Goal: Navigation & Orientation: Find specific page/section

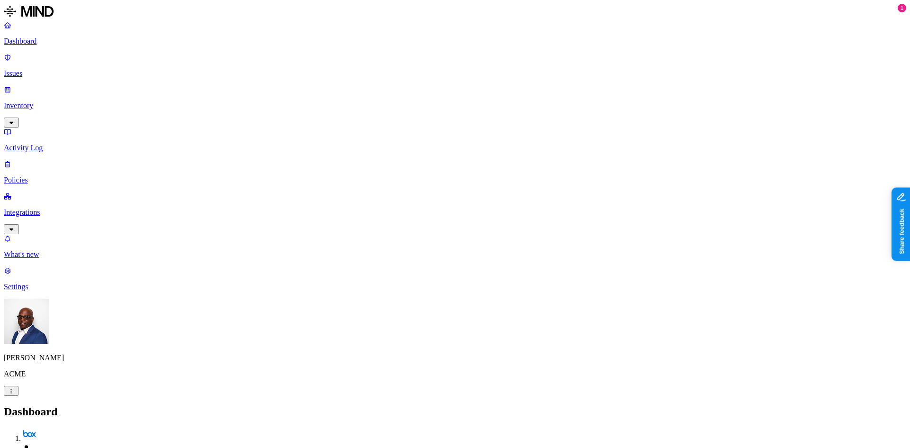
click at [39, 69] on p "Issues" at bounding box center [455, 73] width 902 height 9
click at [46, 42] on p "Dashboard" at bounding box center [455, 41] width 902 height 9
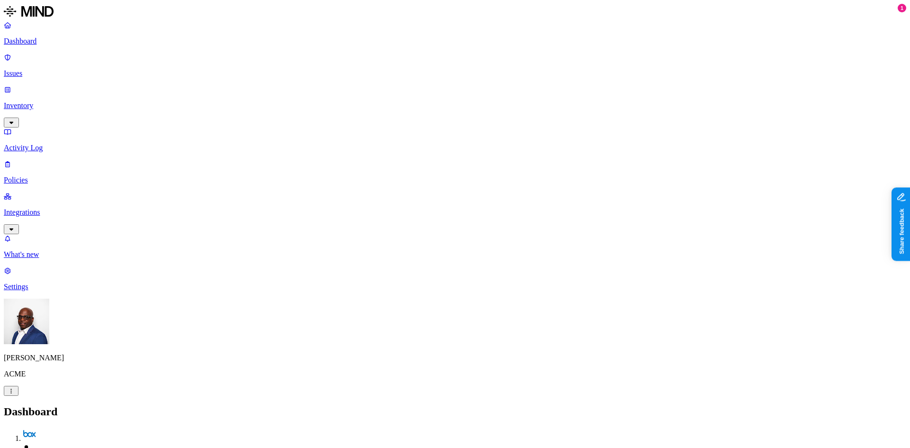
click at [52, 69] on p "Issues" at bounding box center [455, 73] width 902 height 9
click at [55, 304] on span "Exposure" at bounding box center [42, 434] width 27 height 7
